Goal: Task Accomplishment & Management: Manage account settings

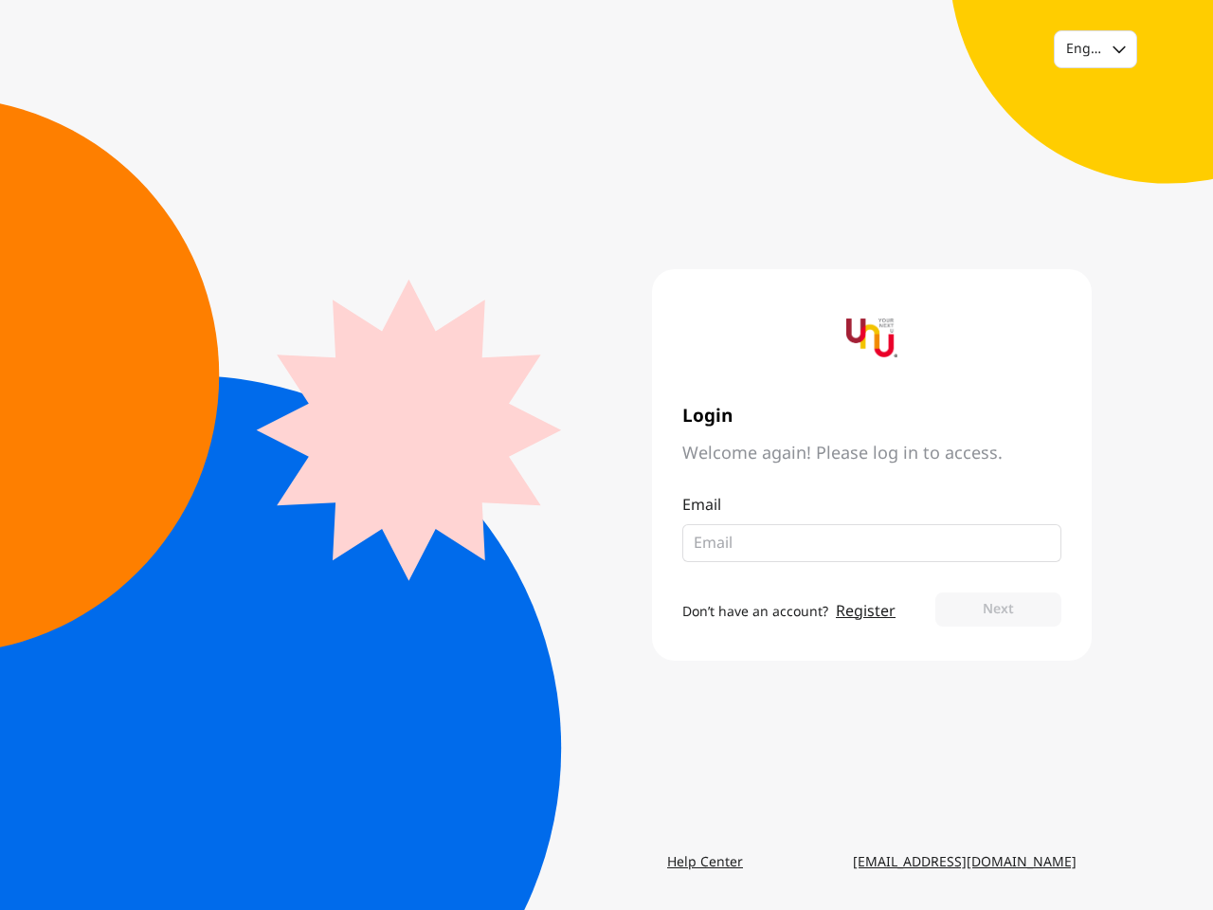
click at [607, 455] on div "Login Welcome again! Please log in to access. Email Don’t have an account? Regi…" at bounding box center [849, 464] width 485 height 391
